Goal: Information Seeking & Learning: Learn about a topic

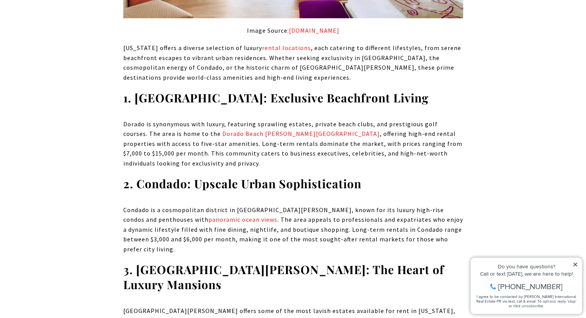
scroll to position [1042, 0]
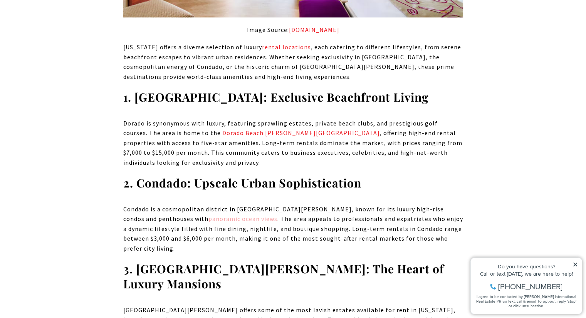
click at [208, 219] on link "panoramic ocean views" at bounding box center [242, 219] width 69 height 8
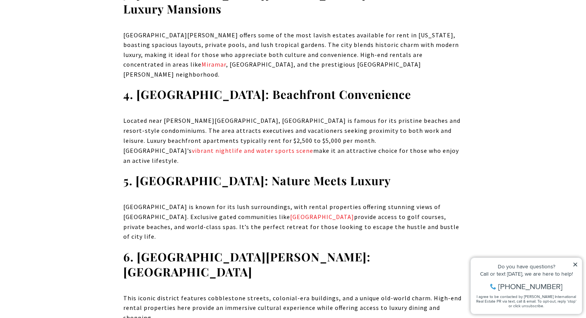
scroll to position [1317, 0]
click at [226, 60] on link "Miramar" at bounding box center [213, 64] width 25 height 8
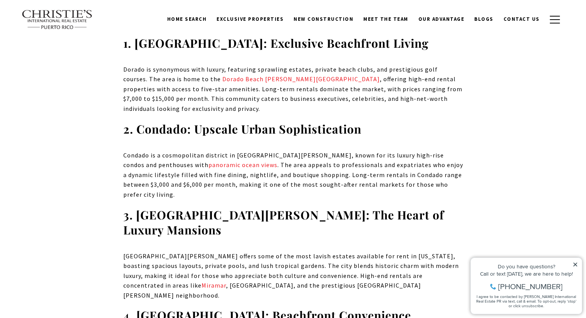
scroll to position [1096, 0]
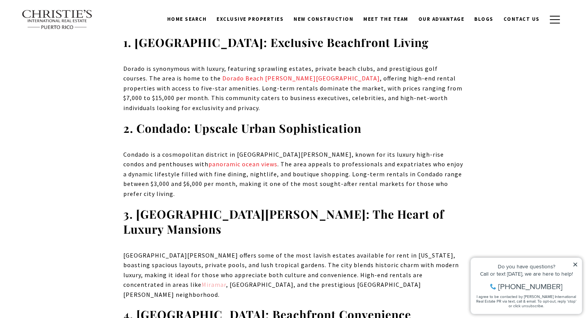
click at [226, 281] on link "Miramar" at bounding box center [213, 285] width 25 height 8
click at [336, 19] on span "New Construction" at bounding box center [324, 19] width 60 height 7
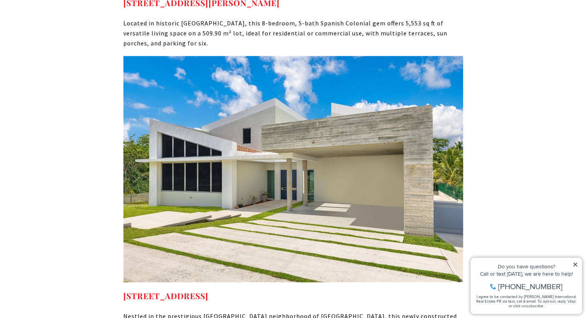
scroll to position [6629, 0]
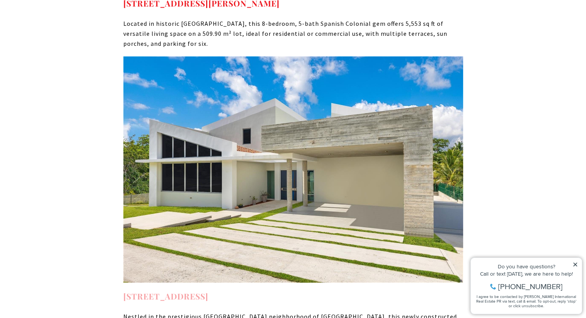
click at [208, 291] on strong "13 SURFSIDE RD HUMACAO PR, 00791" at bounding box center [165, 296] width 85 height 11
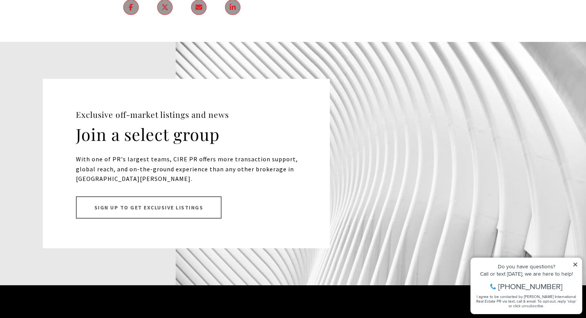
scroll to position [8268, 0]
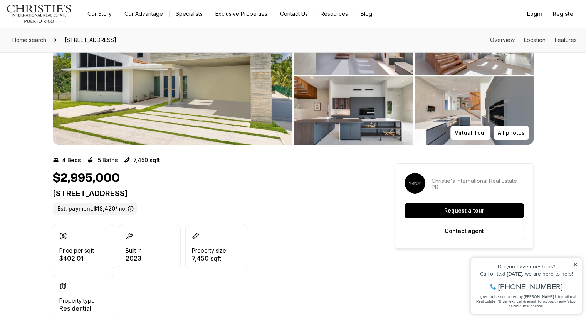
scroll to position [72, 0]
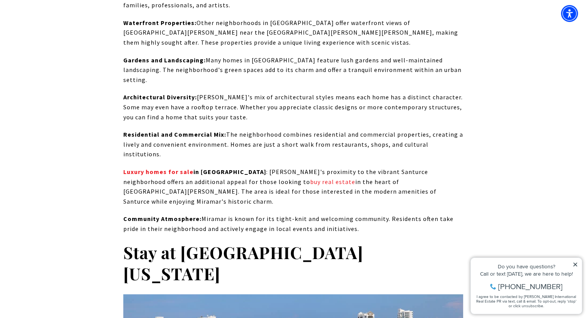
scroll to position [3944, 0]
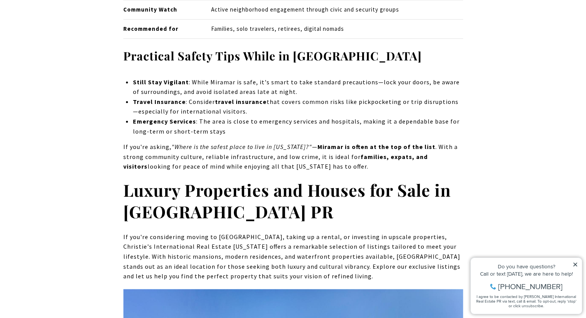
scroll to position [5220, 0]
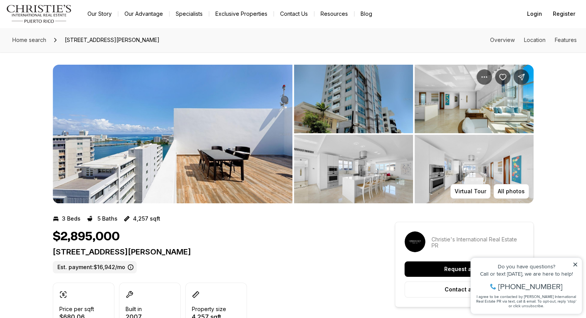
click at [367, 154] on img "View image gallery" at bounding box center [353, 169] width 119 height 69
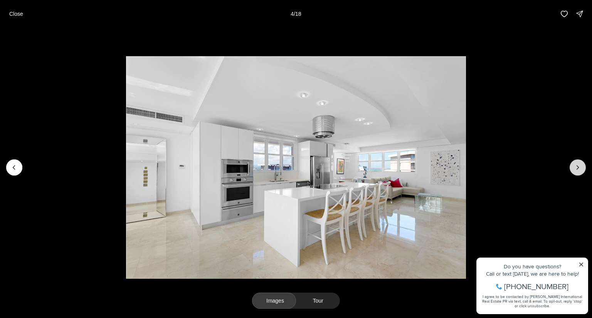
click at [576, 175] on button "Next slide" at bounding box center [577, 167] width 16 height 16
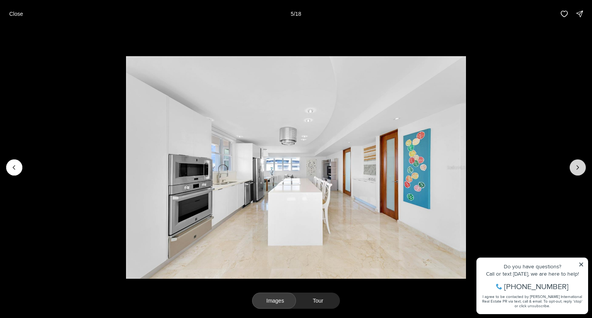
click at [576, 175] on button "Next slide" at bounding box center [577, 167] width 16 height 16
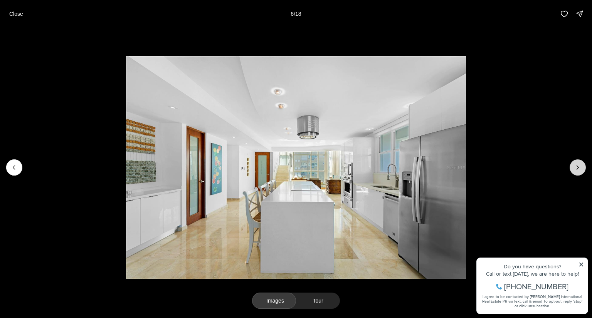
click at [576, 175] on button "Next slide" at bounding box center [577, 167] width 16 height 16
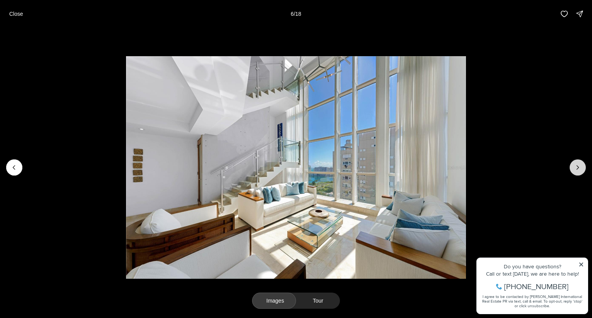
click at [576, 175] on button "Next slide" at bounding box center [577, 167] width 16 height 16
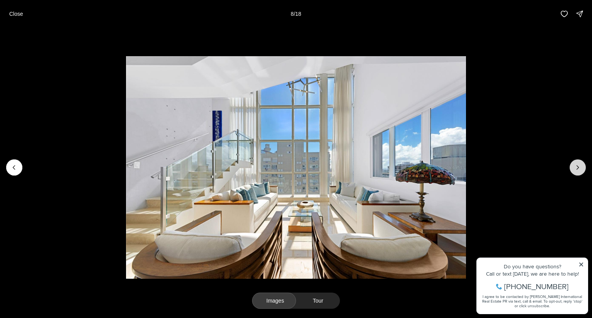
click at [576, 175] on button "Next slide" at bounding box center [577, 167] width 16 height 16
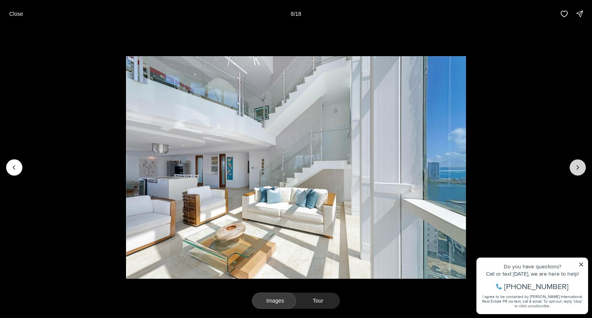
click at [576, 175] on button "Next slide" at bounding box center [577, 167] width 16 height 16
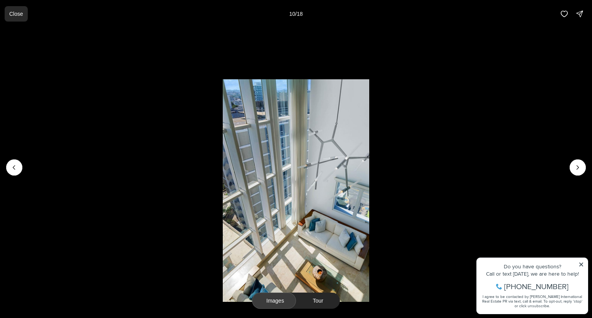
click at [20, 15] on p "Close" at bounding box center [16, 14] width 14 height 6
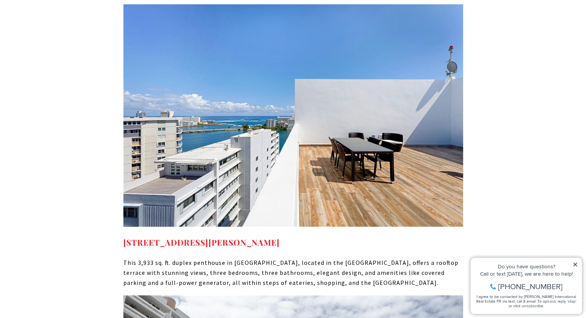
scroll to position [5506, 0]
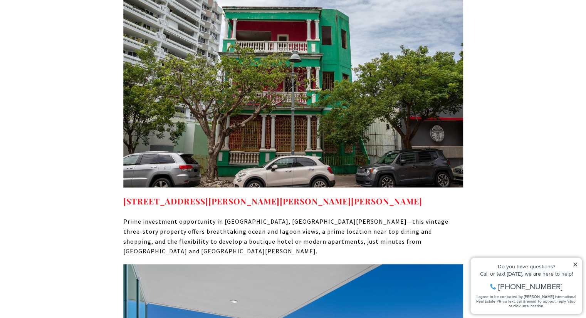
scroll to position [5841, 0]
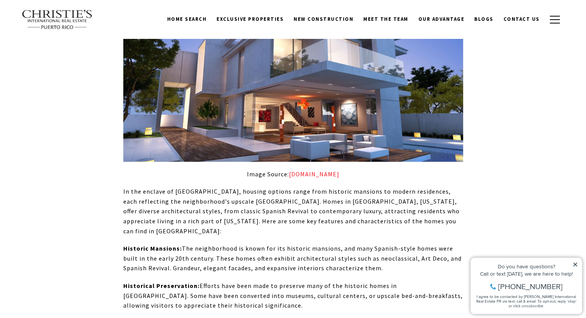
scroll to position [3195, 0]
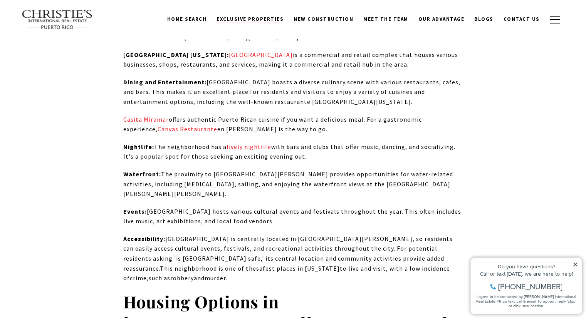
click at [245, 19] on span "Exclusive Properties" at bounding box center [249, 19] width 67 height 7
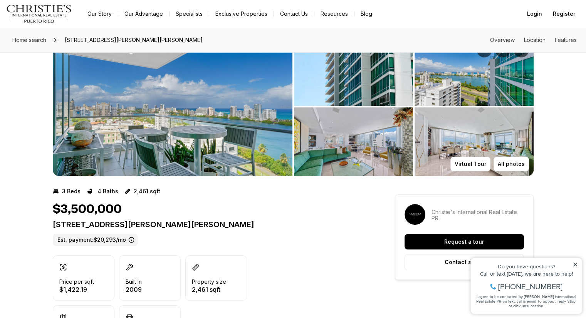
scroll to position [28, 0]
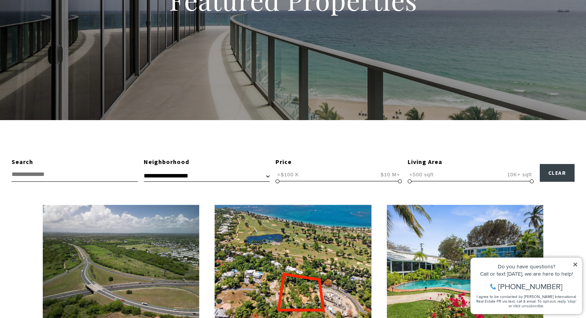
scroll to position [111, 0]
click at [299, 173] on span "<$100 K" at bounding box center [287, 174] width 25 height 7
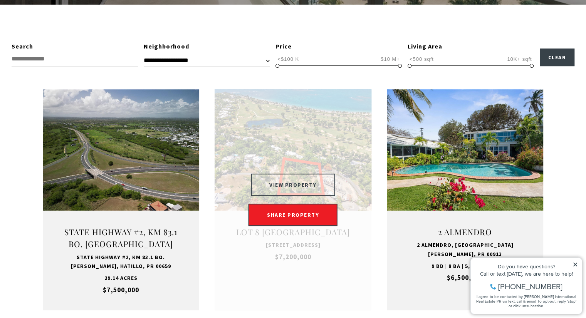
scroll to position [231, 0]
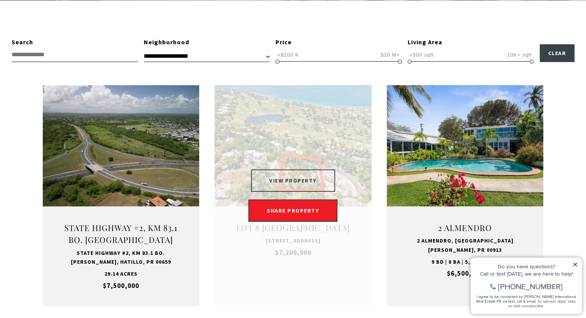
click at [289, 175] on button "VIEW PROPERTY" at bounding box center [293, 180] width 84 height 22
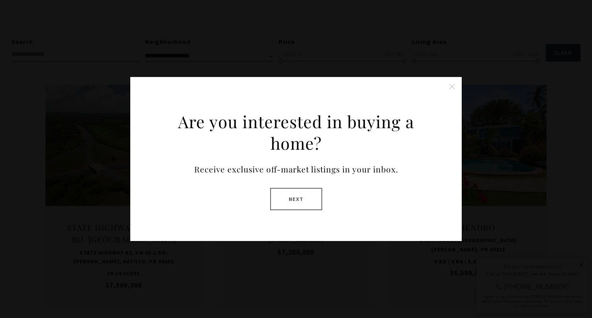
click at [449, 84] on button "Close this option" at bounding box center [451, 86] width 15 height 15
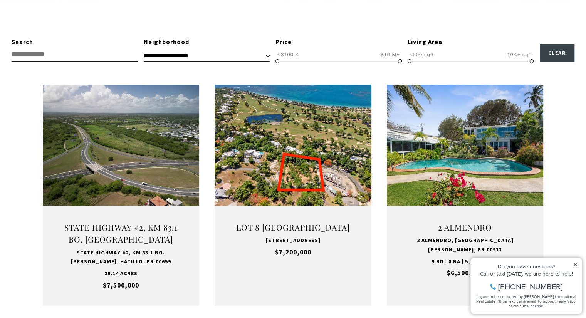
click at [324, 51] on span "<$100 K $10 M+ <$100 K $10 M+ <$100 K — $10 M+" at bounding box center [338, 54] width 126 height 15
click at [294, 56] on span "<$100 K" at bounding box center [287, 54] width 25 height 7
click at [388, 56] on span "$10 M+" at bounding box center [390, 54] width 23 height 7
click at [284, 39] on div "Price" at bounding box center [338, 42] width 126 height 10
click at [285, 54] on span "<$100 K" at bounding box center [287, 54] width 25 height 7
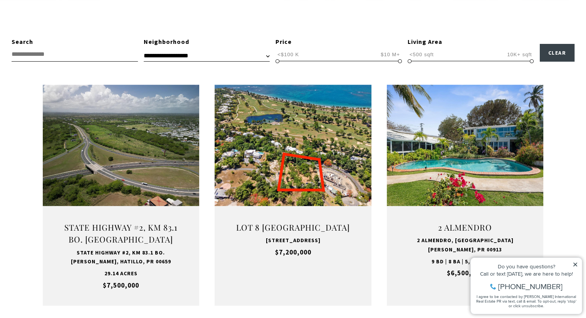
click at [116, 54] on input "text" at bounding box center [75, 54] width 126 height 14
click at [181, 58] on select "**********" at bounding box center [207, 56] width 126 height 12
select select "**********"
click at [144, 50] on select "**********" at bounding box center [207, 56] width 126 height 12
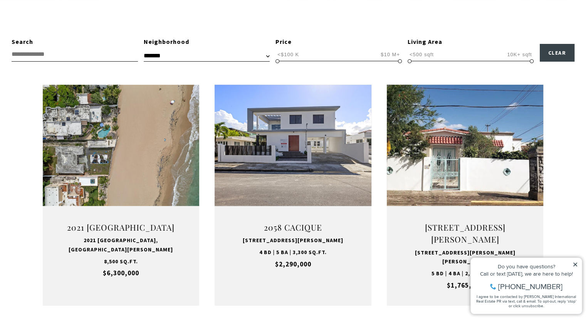
click at [294, 56] on span "<$100 K" at bounding box center [287, 54] width 25 height 7
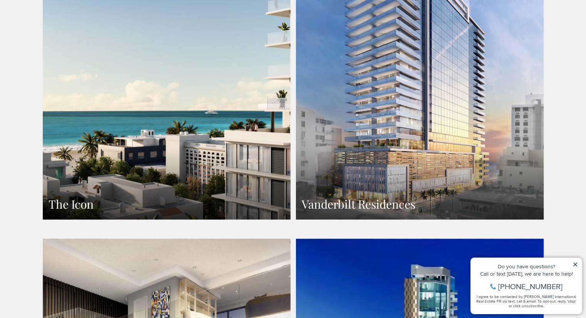
scroll to position [582, 0]
click at [400, 109] on link "Vanderbilt Residences" at bounding box center [420, 68] width 248 height 302
click at [175, 154] on link "The Icon" at bounding box center [167, 68] width 248 height 302
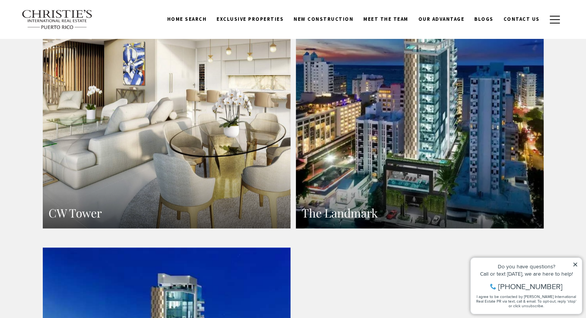
scroll to position [893, 0]
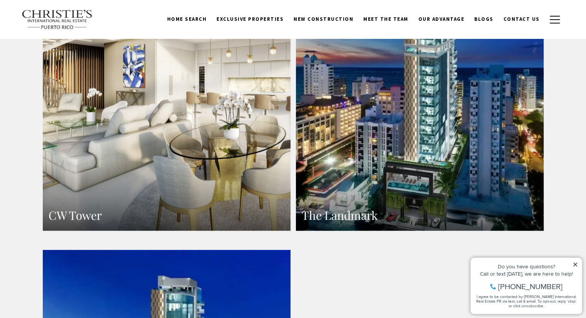
click at [373, 81] on link "The Landmark" at bounding box center [420, 79] width 248 height 302
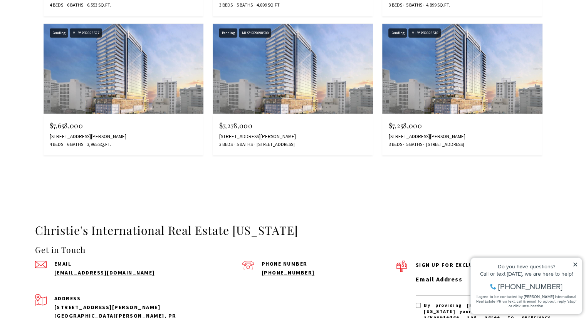
scroll to position [2019, 0]
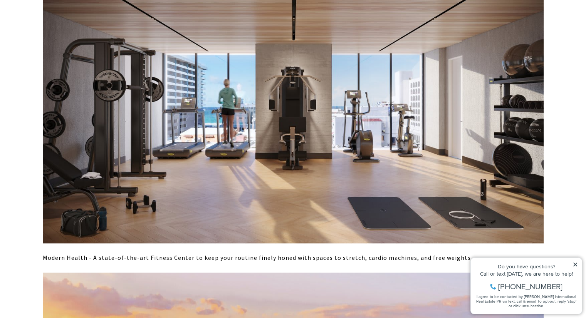
scroll to position [3574, 0]
drag, startPoint x: 0, startPoint y: 0, endPoint x: 21, endPoint y: 234, distance: 235.2
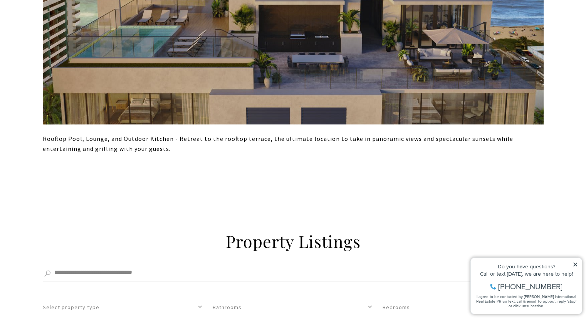
scroll to position [4009, 0]
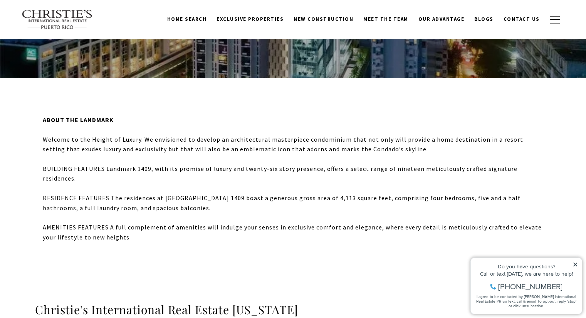
scroll to position [143, 0]
